Goal: Task Accomplishment & Management: Use online tool/utility

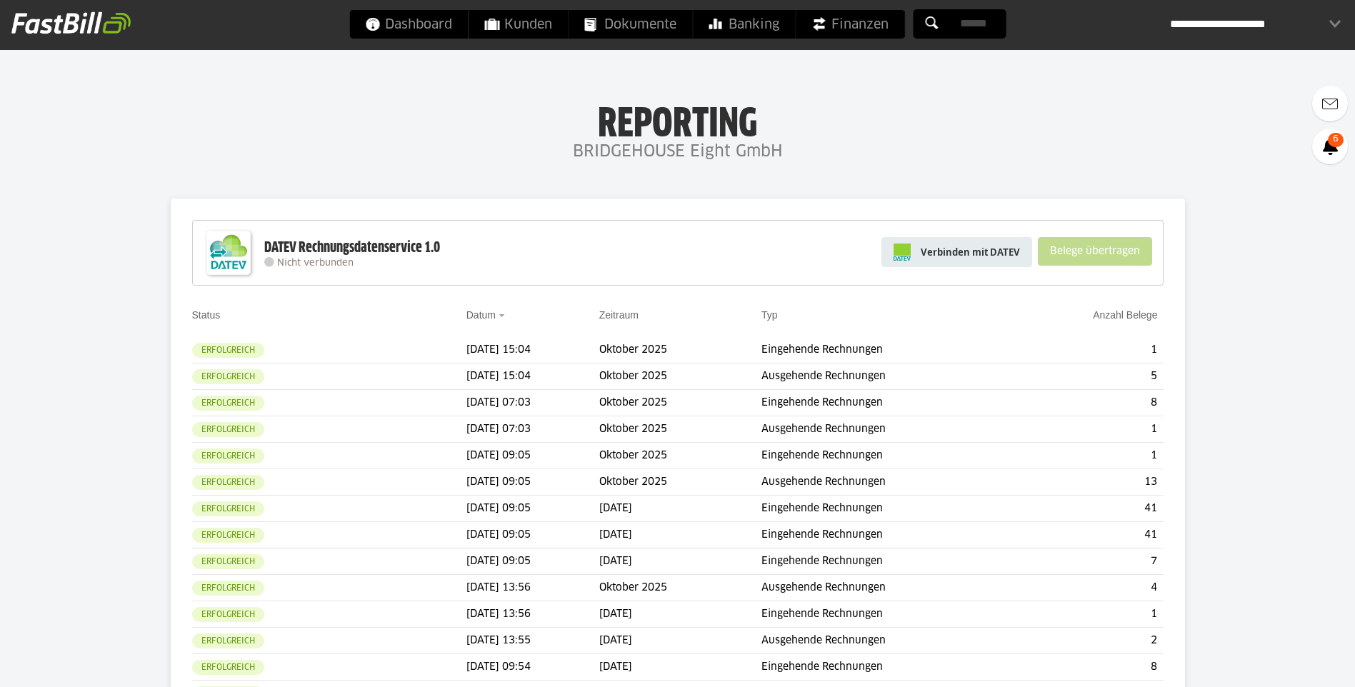
click at [988, 251] on span "Verbinden mit DATEV" at bounding box center [970, 252] width 99 height 14
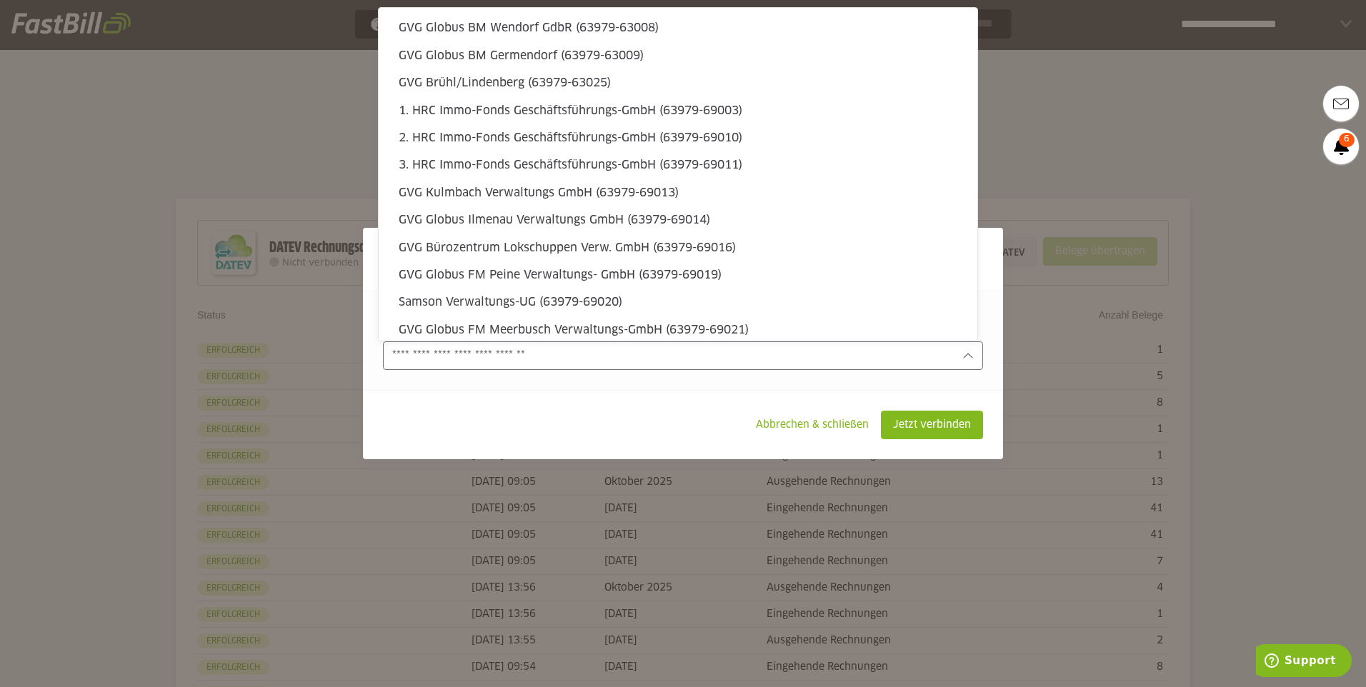
scroll to position [4314, 0]
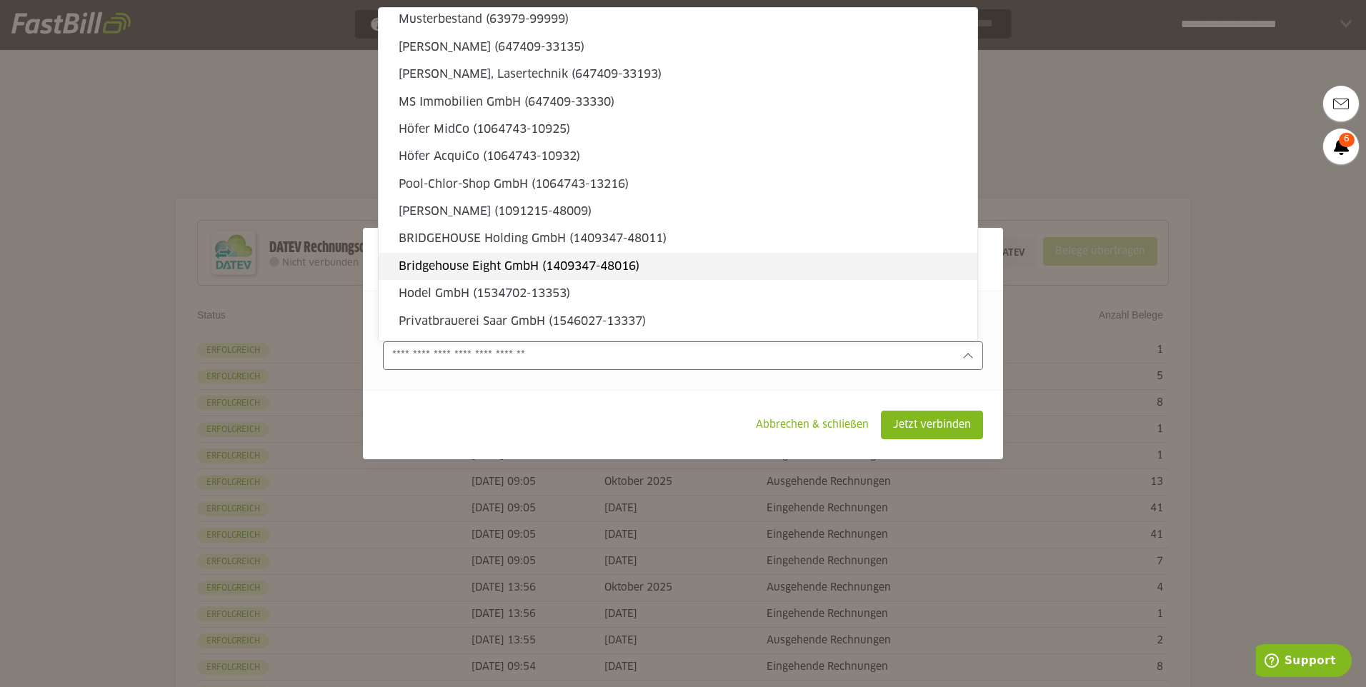
click at [747, 263] on slot "Bridgehouse Eight GmbH (1409347-48016)" at bounding box center [682, 267] width 567 height 16
type input "**********"
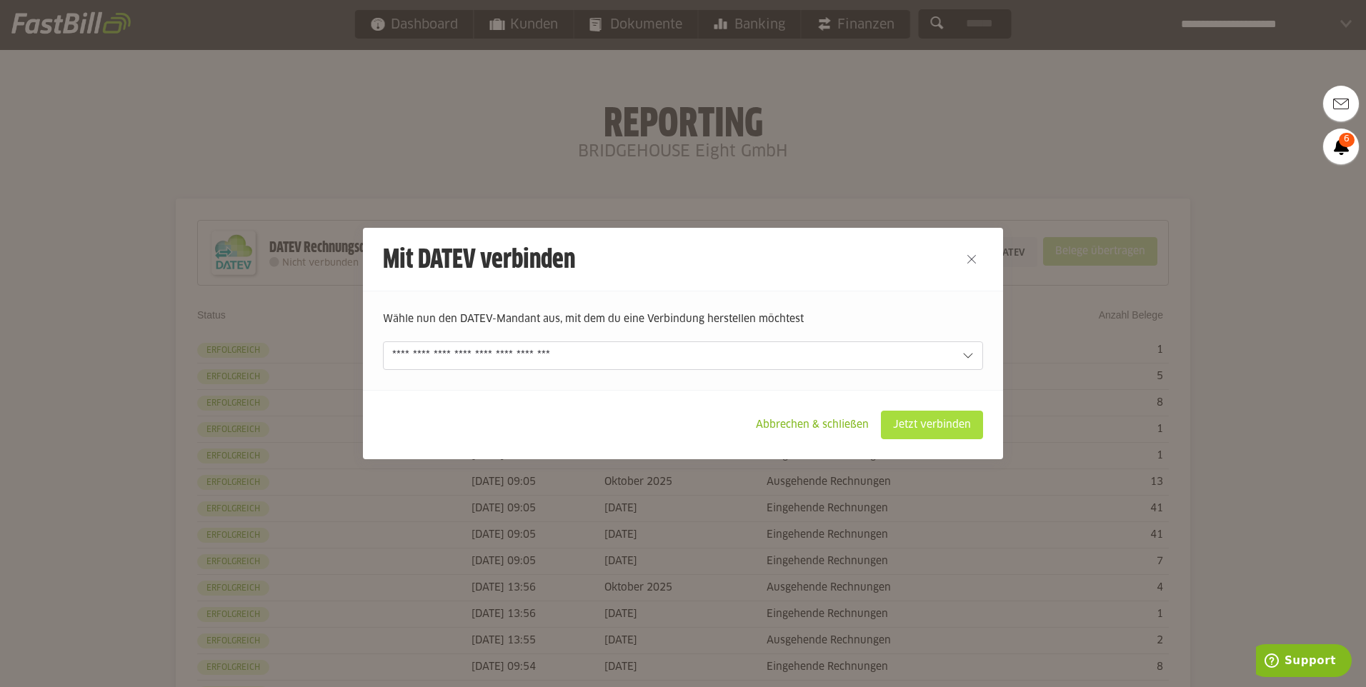
click at [921, 431] on slot "Jetzt verbinden" at bounding box center [932, 425] width 101 height 27
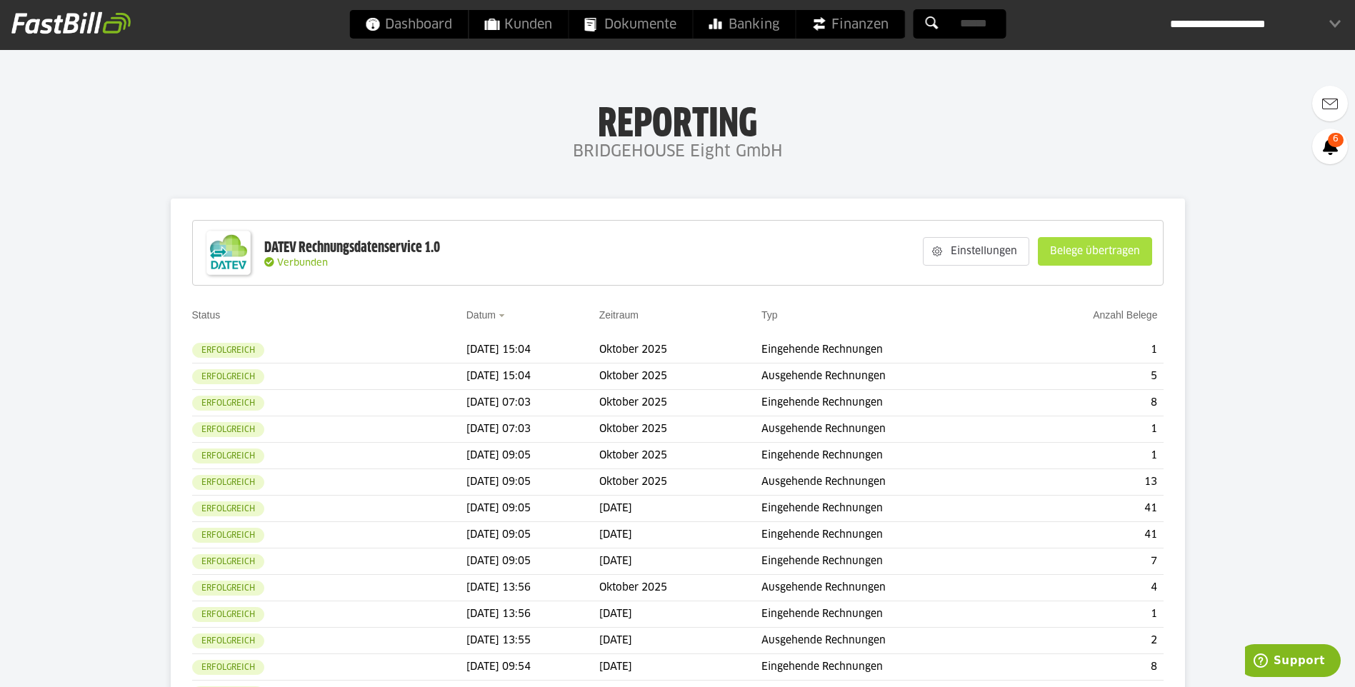
click at [1112, 259] on slot "Belege übertragen" at bounding box center [1095, 251] width 113 height 27
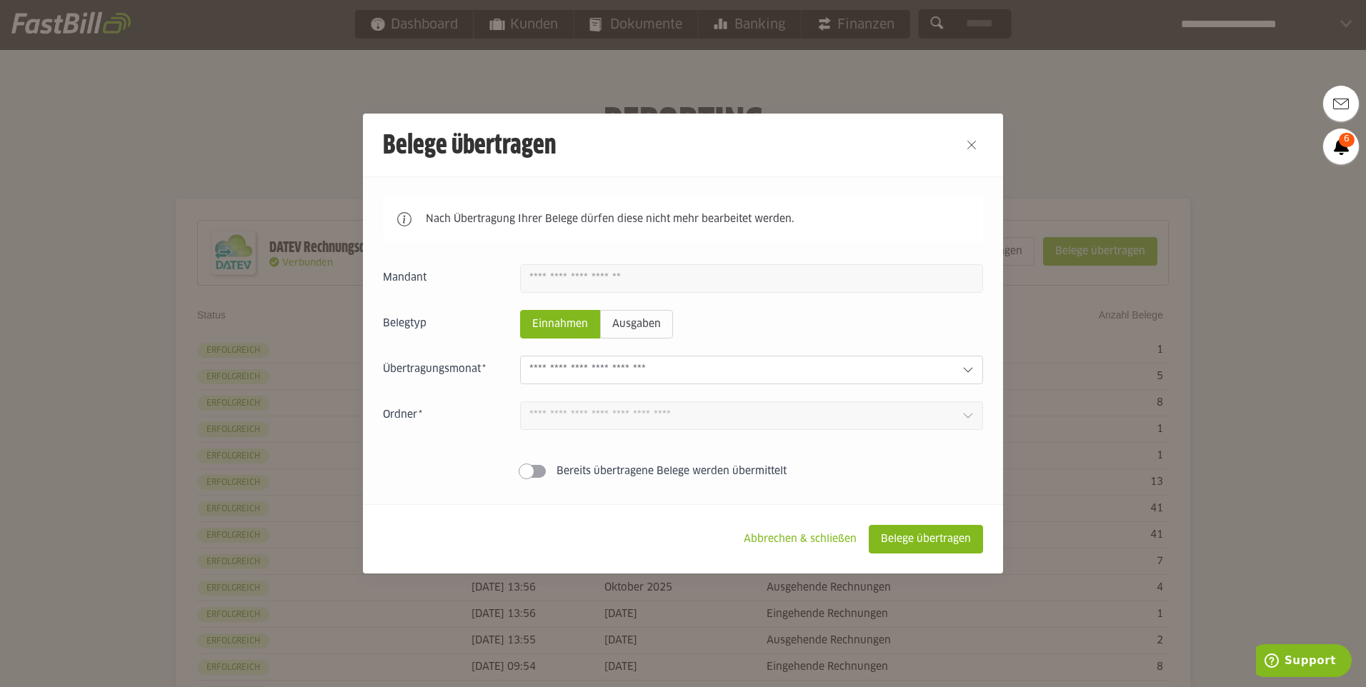
click at [884, 365] on input "text" at bounding box center [740, 370] width 422 height 16
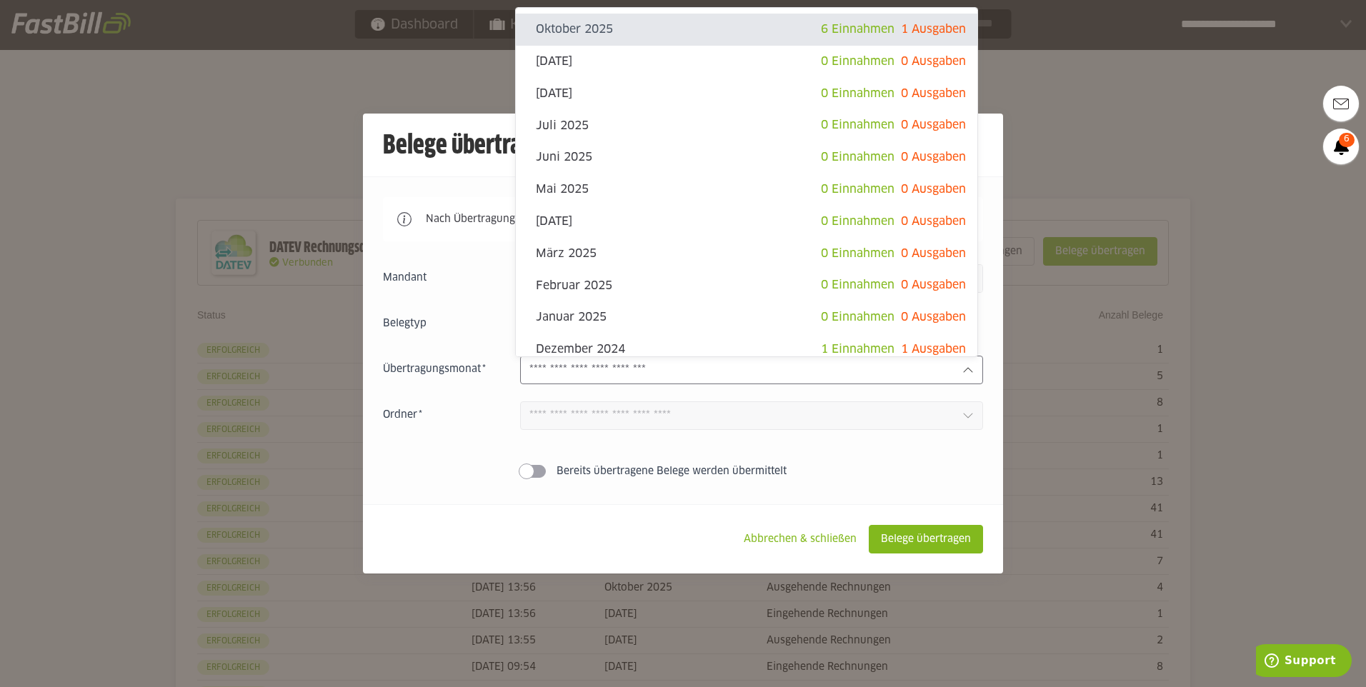
click at [901, 32] on span "1 Ausgaben" at bounding box center [933, 29] width 65 height 11
type input "**********"
type input "*******"
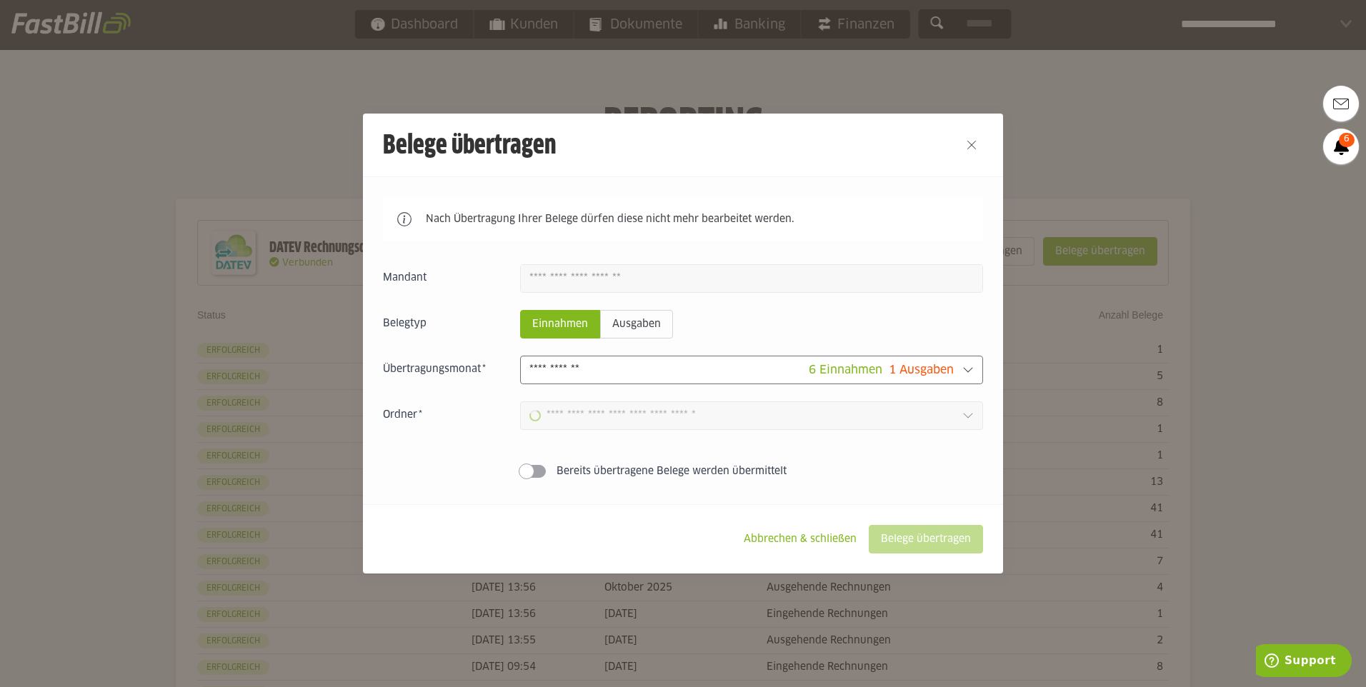
type input "**********"
click at [914, 549] on slot "Belege übertragen" at bounding box center [925, 539] width 113 height 27
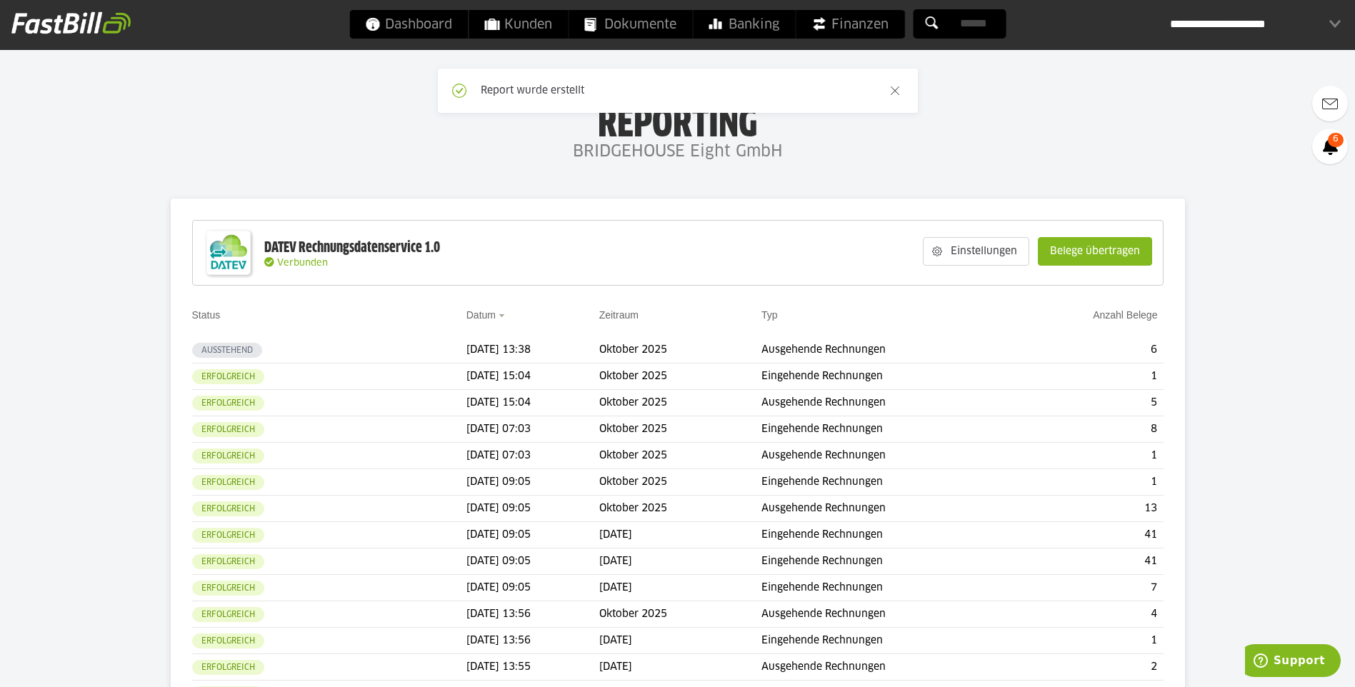
click at [1082, 248] on slot "Belege übertragen" at bounding box center [1095, 251] width 113 height 27
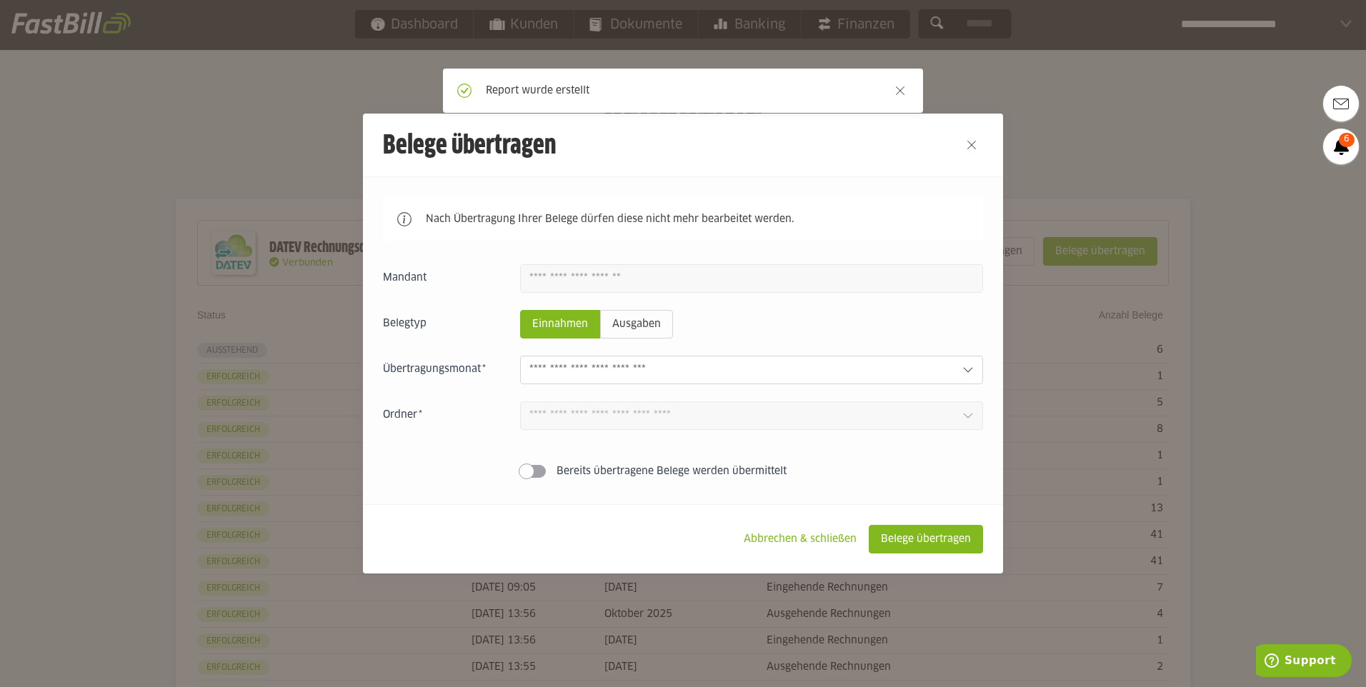
click at [667, 337] on fieldset "Belegtyp Einnahmen Ausgaben" at bounding box center [683, 324] width 600 height 29
click at [659, 332] on slot "Ausgaben" at bounding box center [636, 324] width 71 height 27
click at [683, 365] on div at bounding box center [751, 370] width 463 height 29
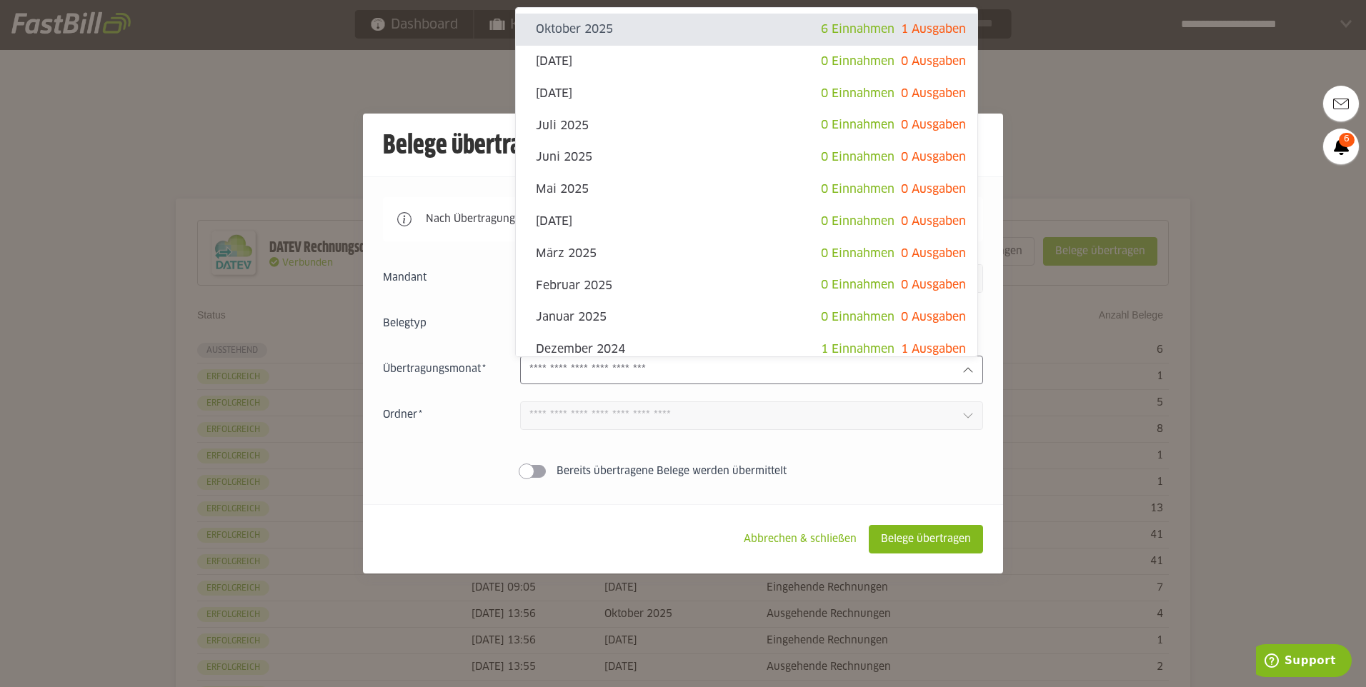
click at [923, 27] on span "1 Ausgaben" at bounding box center [933, 29] width 65 height 11
type input "**********"
type input "*******"
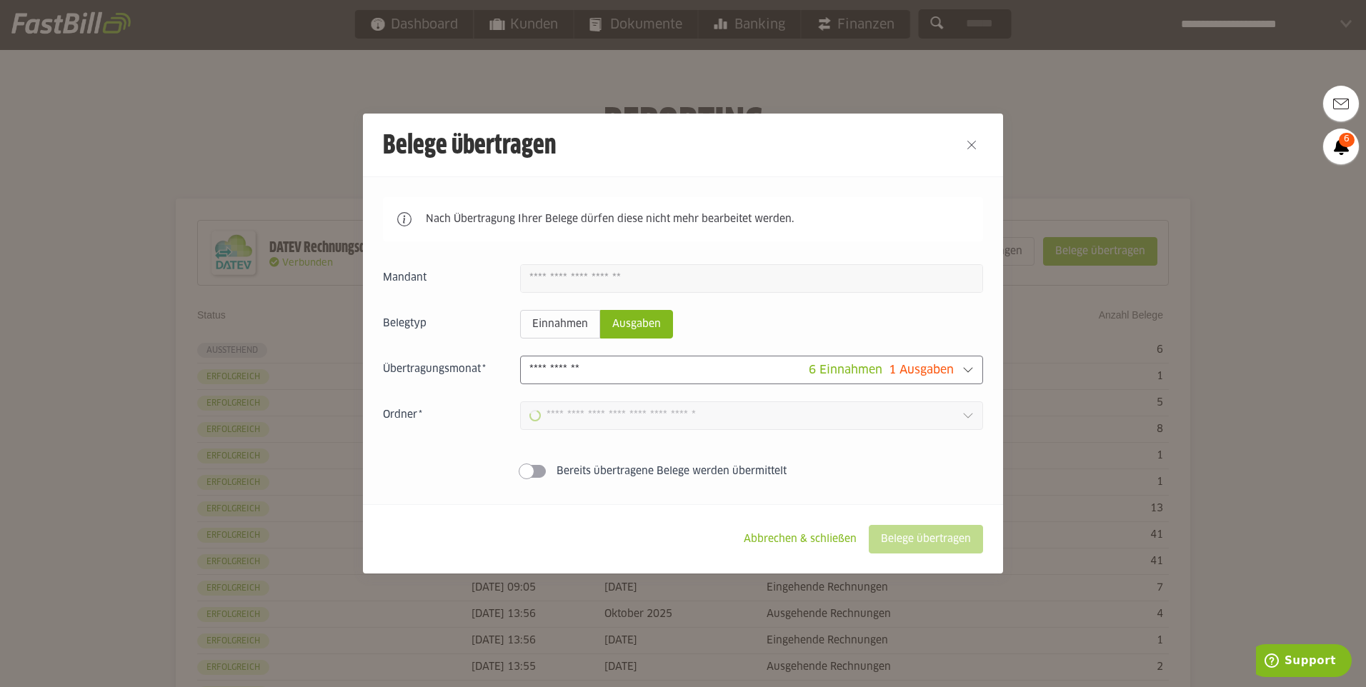
type input "**********"
click at [957, 523] on footer "Abbrechen & schließen Belege übertragen" at bounding box center [683, 538] width 640 height 69
click at [949, 532] on slot "Belege übertragen" at bounding box center [925, 539] width 113 height 27
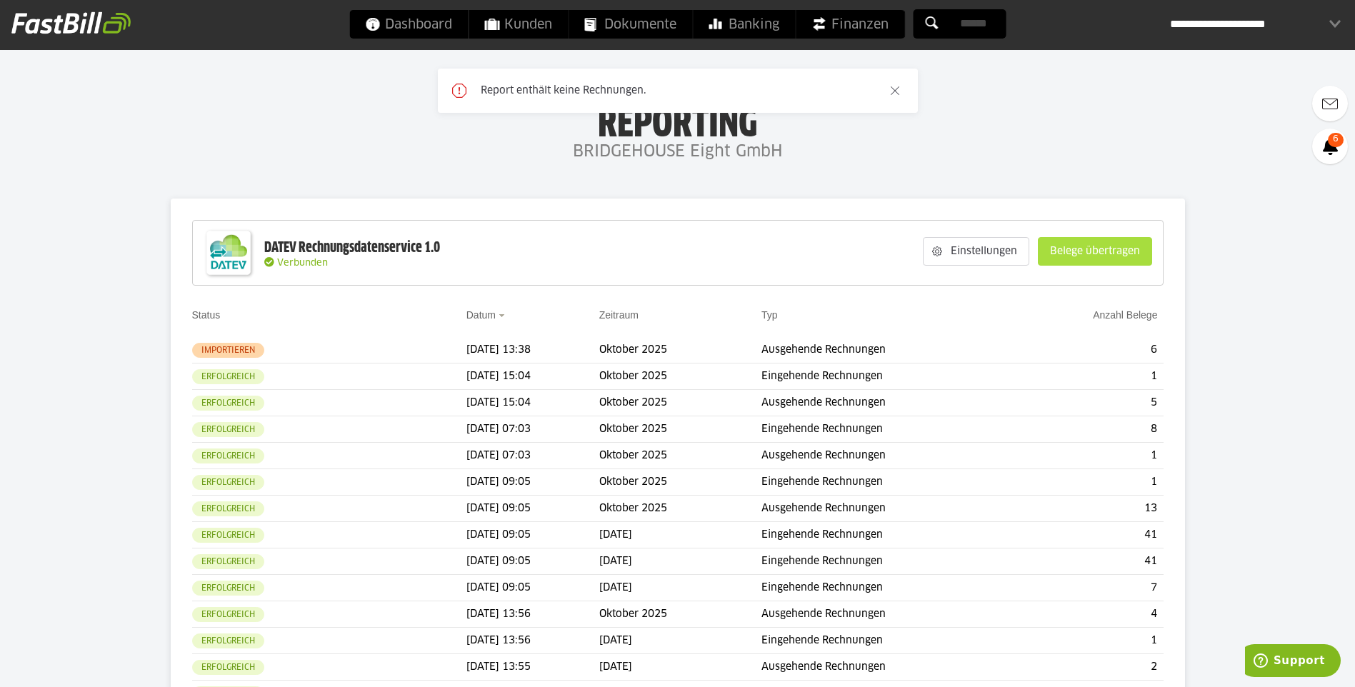
click at [1062, 257] on slot "Belege übertragen" at bounding box center [1095, 251] width 113 height 27
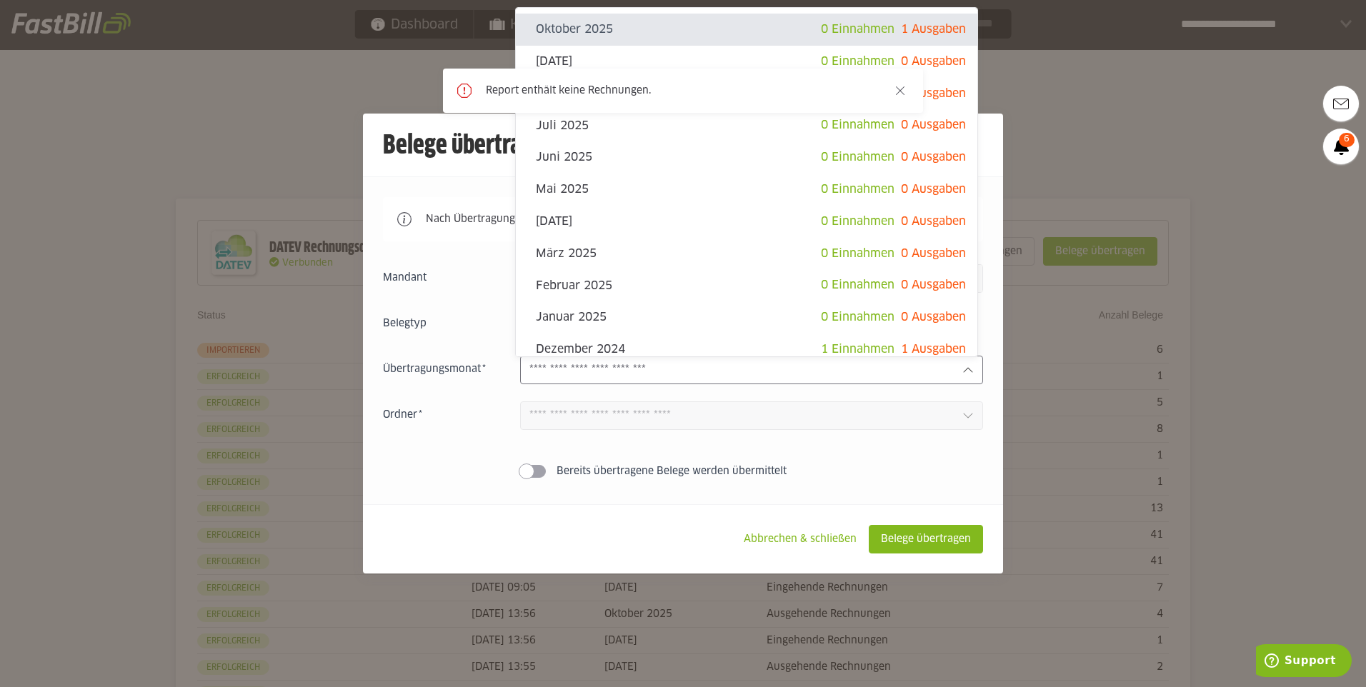
click at [789, 374] on input "text" at bounding box center [740, 370] width 422 height 16
click at [907, 92] on sl-icon-button at bounding box center [906, 91] width 34 height 44
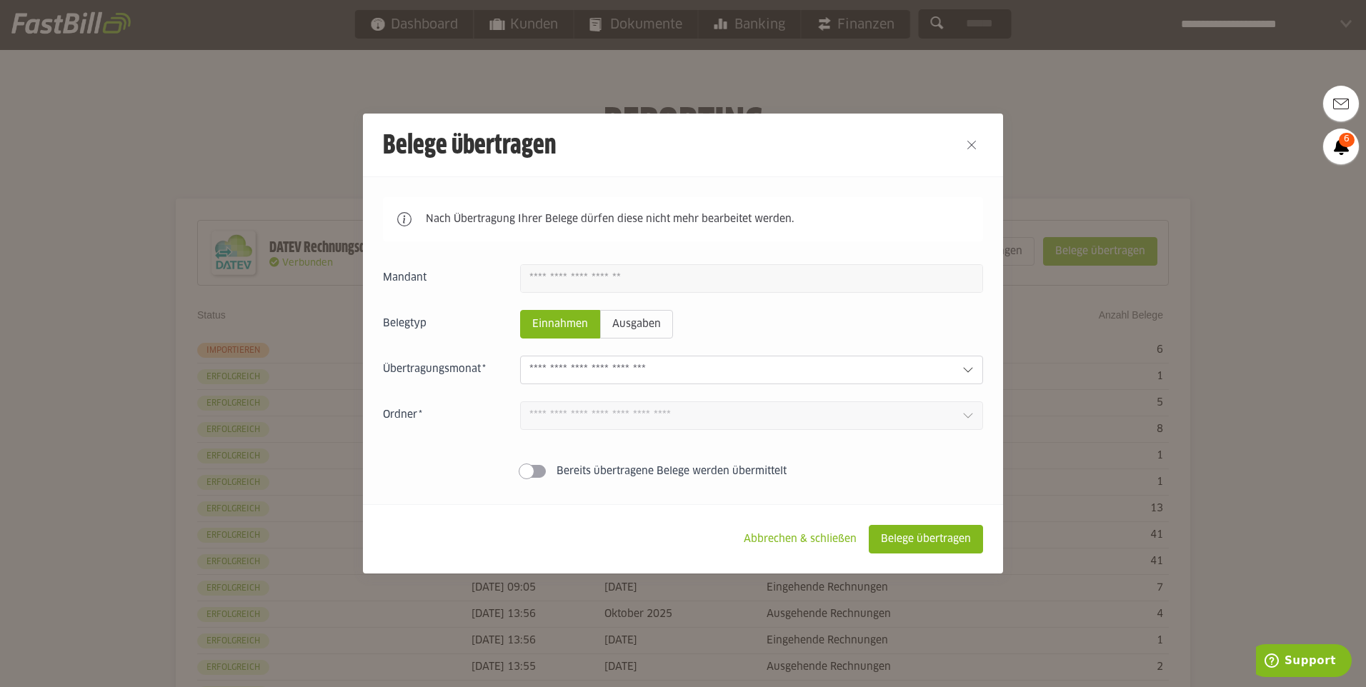
click at [882, 358] on div at bounding box center [751, 370] width 463 height 29
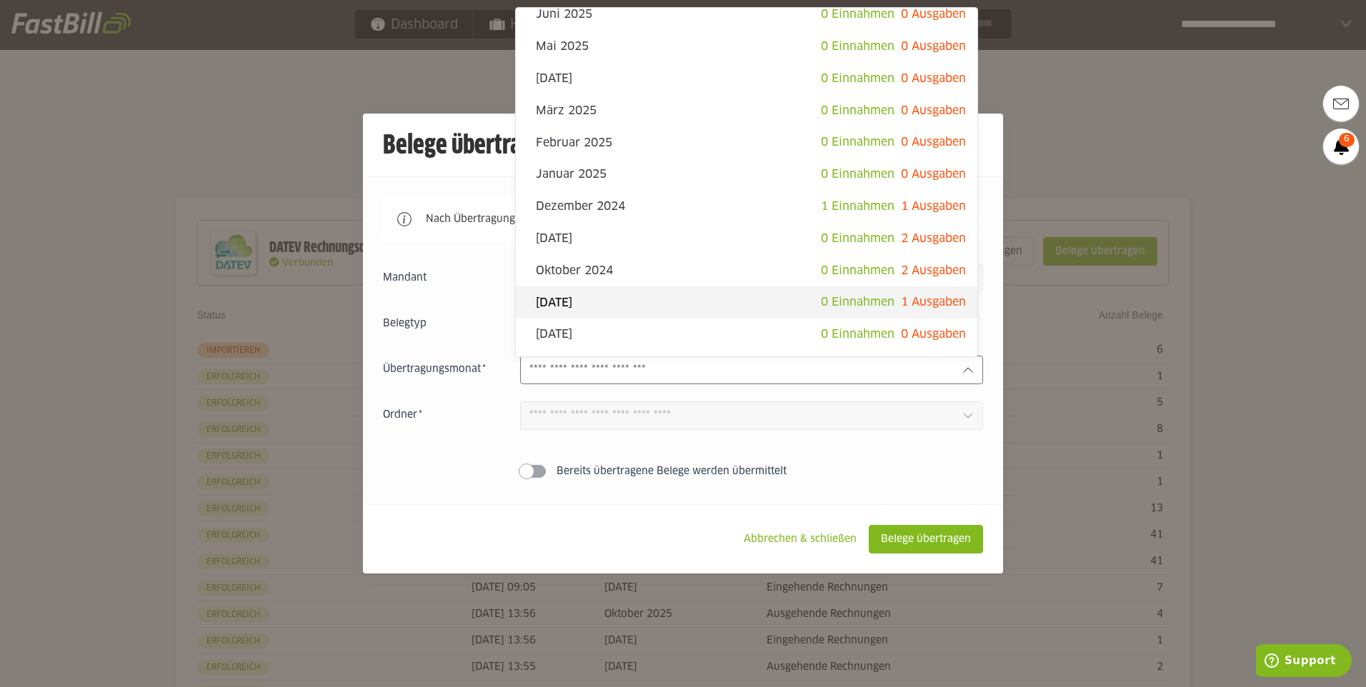
scroll to position [286, 0]
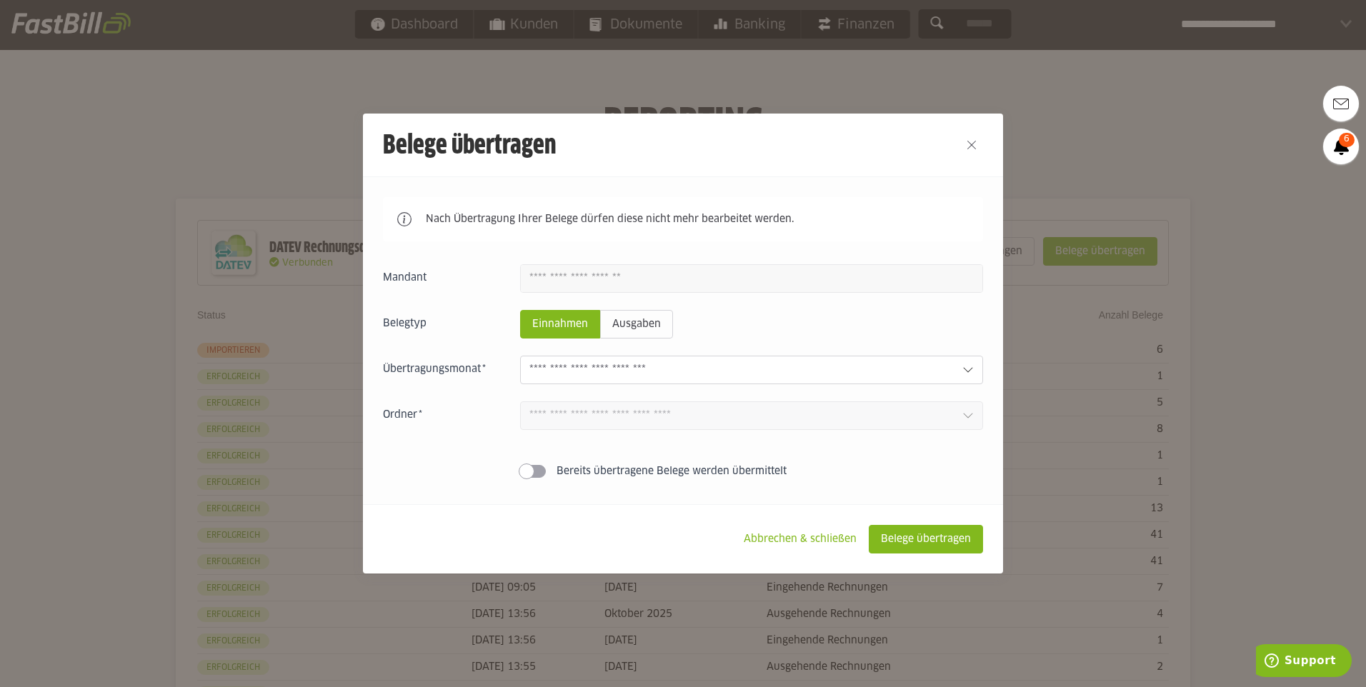
click at [1150, 144] on div at bounding box center [683, 343] width 1366 height 687
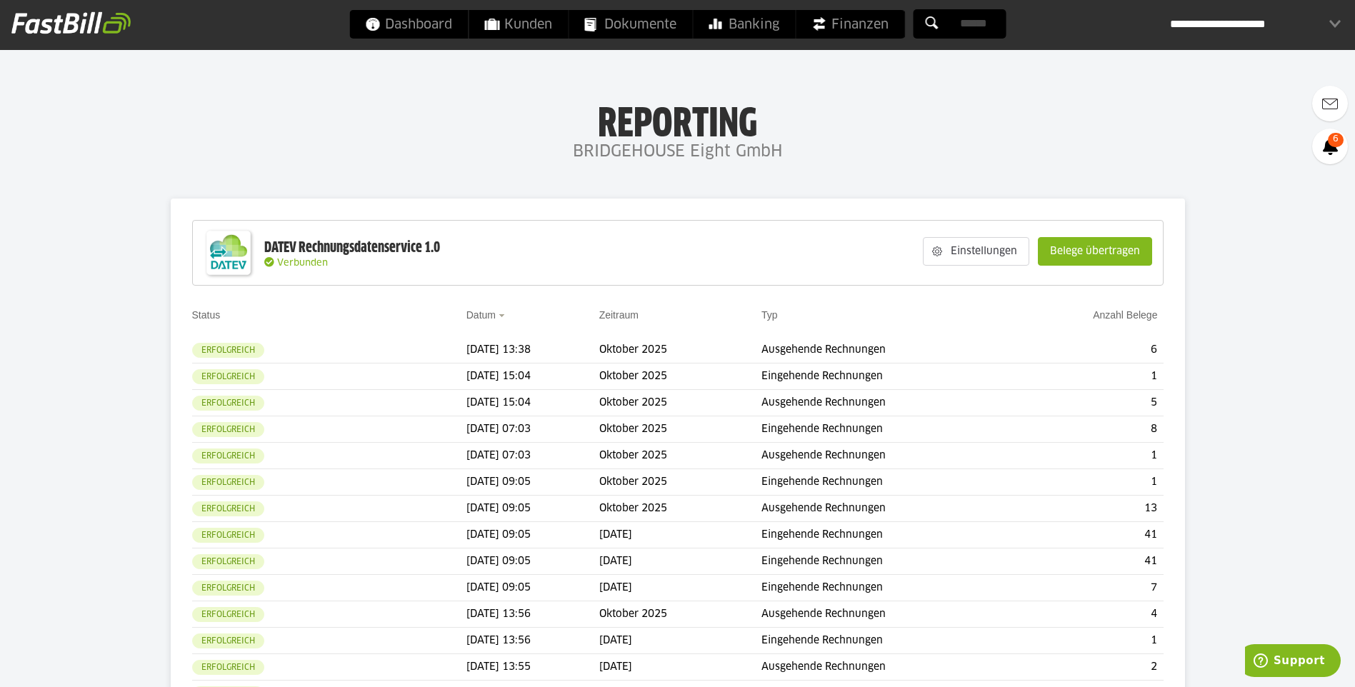
click at [1117, 234] on div "Einstellungen Belege übertragen" at bounding box center [1038, 251] width 244 height 54
click at [1112, 241] on slot "Belege übertragen" at bounding box center [1095, 251] width 113 height 27
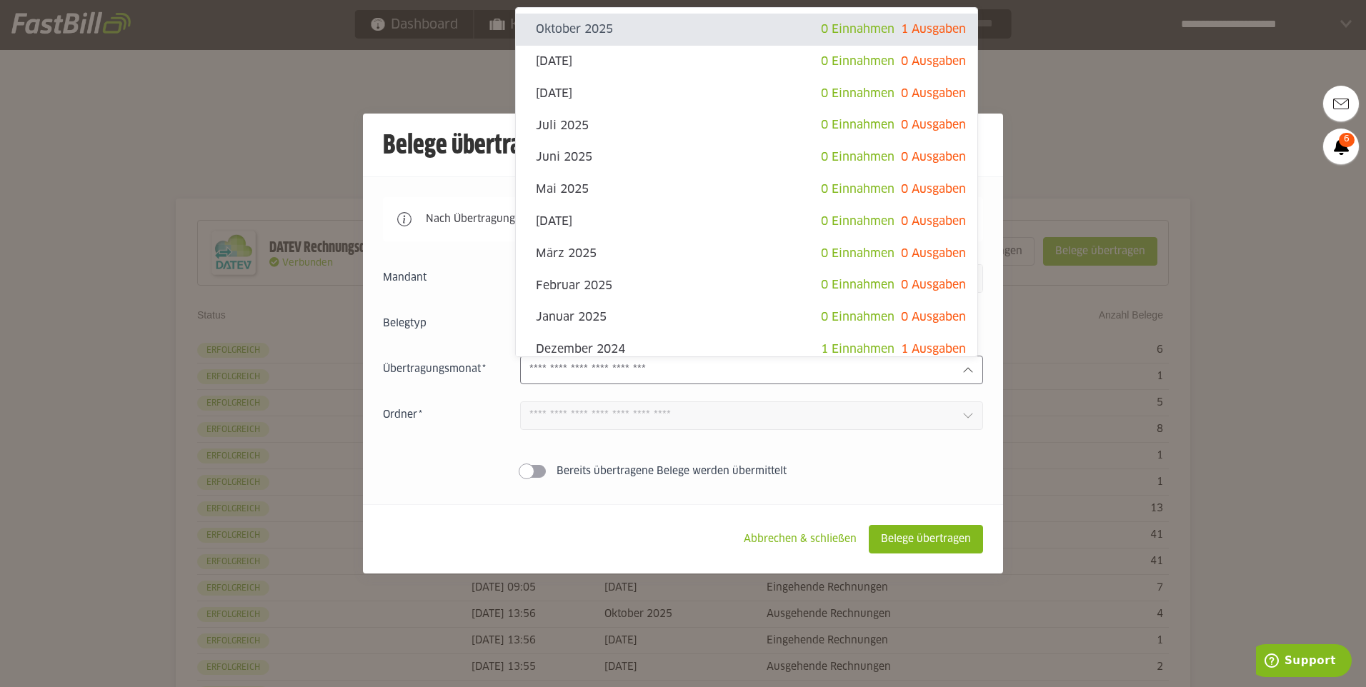
click at [920, 369] on input "text" at bounding box center [740, 370] width 422 height 16
click at [1070, 127] on div at bounding box center [683, 343] width 1366 height 687
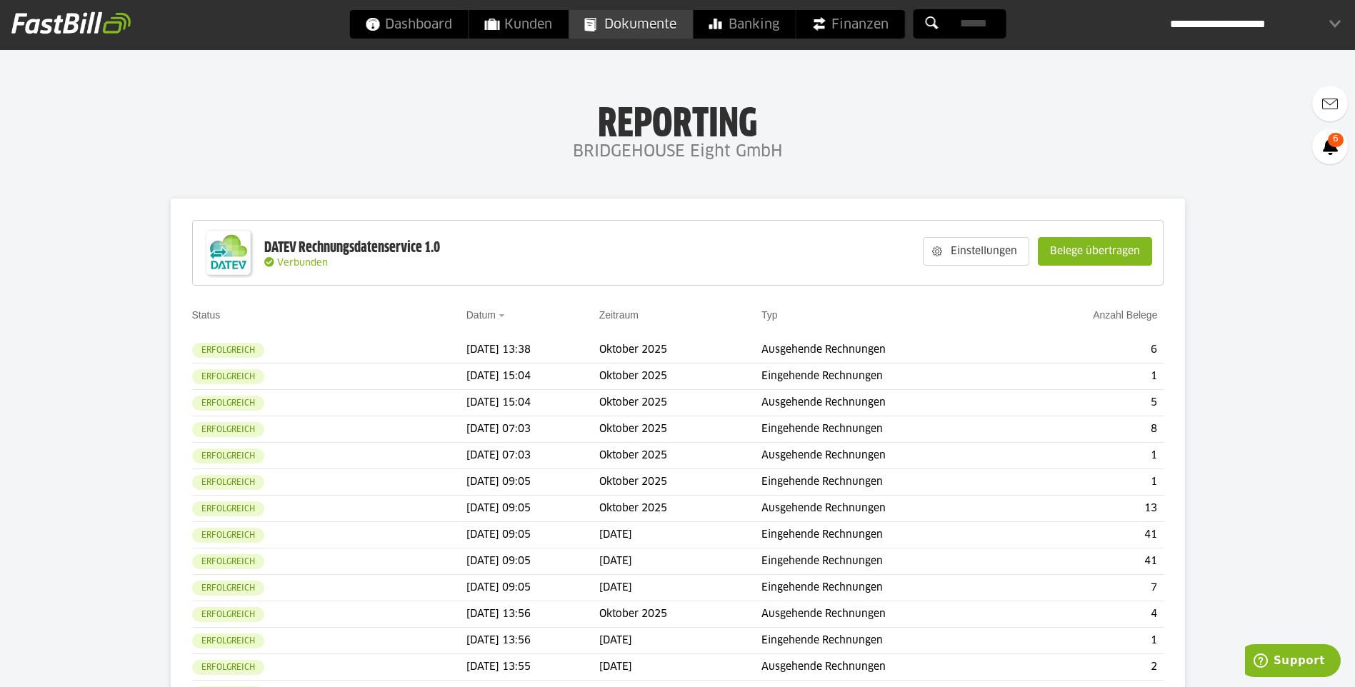
click at [643, 19] on span "Dokumente" at bounding box center [630, 24] width 92 height 29
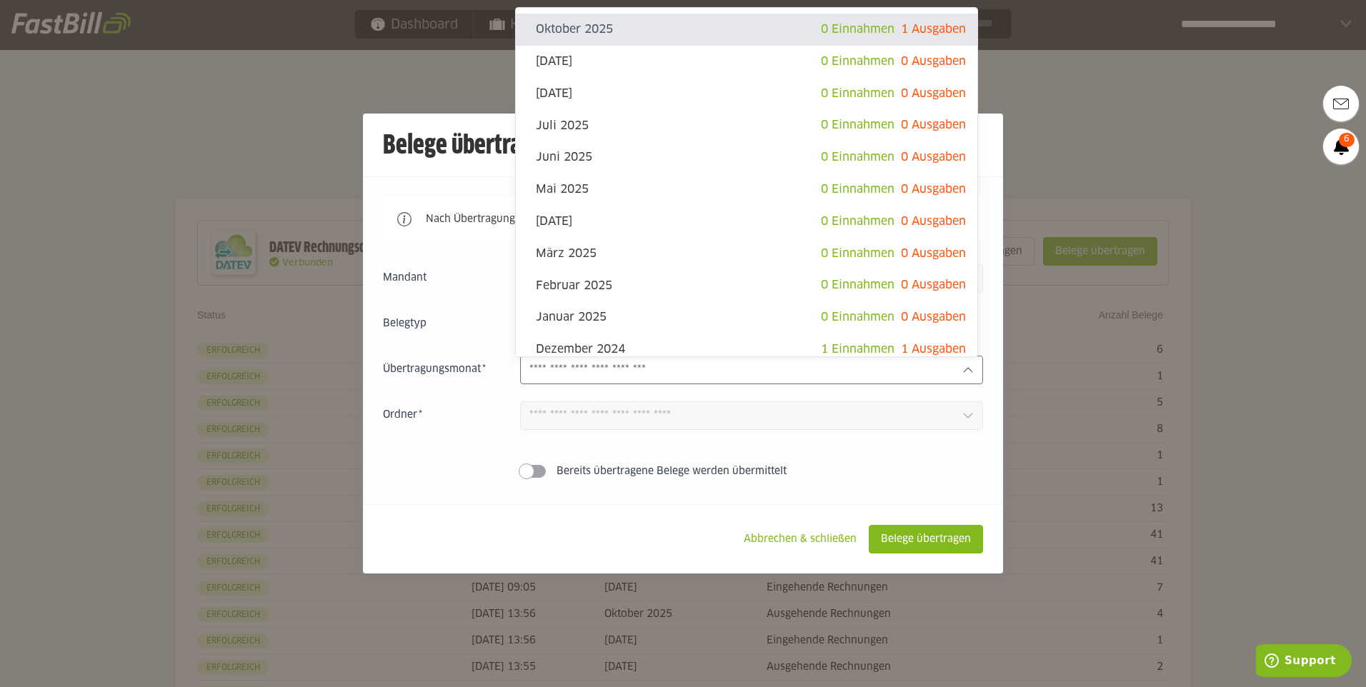
click at [588, 367] on input "text" at bounding box center [740, 370] width 422 height 16
click at [1140, 86] on div at bounding box center [683, 343] width 1366 height 687
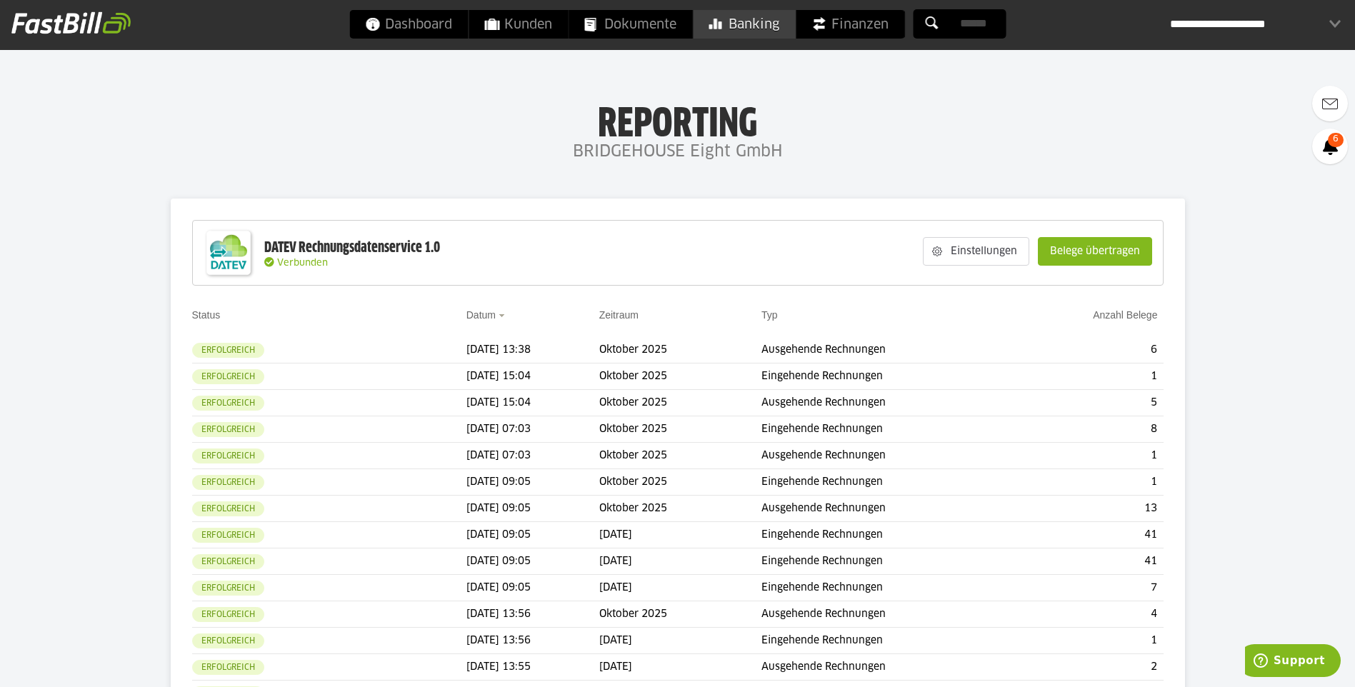
click at [767, 28] on span "Banking" at bounding box center [744, 24] width 71 height 29
